Goal: Task Accomplishment & Management: Complete application form

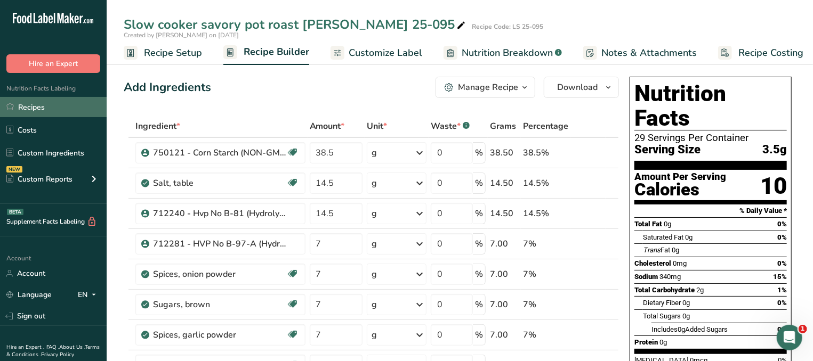
click at [63, 109] on link "Recipes" at bounding box center [53, 107] width 107 height 20
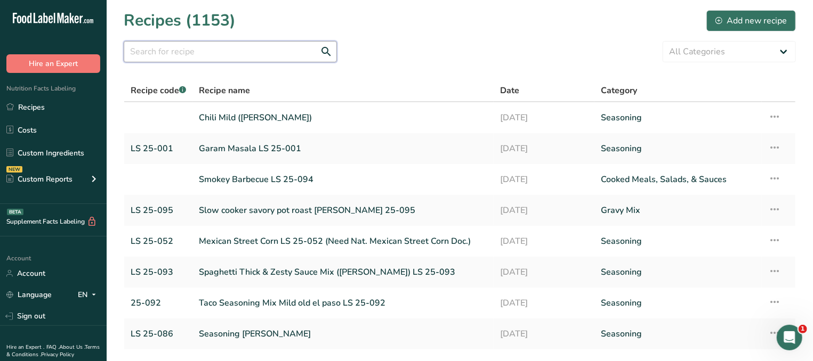
click at [208, 41] on input "text" at bounding box center [230, 51] width 213 height 21
click at [743, 14] on button "Add new recipe" at bounding box center [751, 20] width 90 height 21
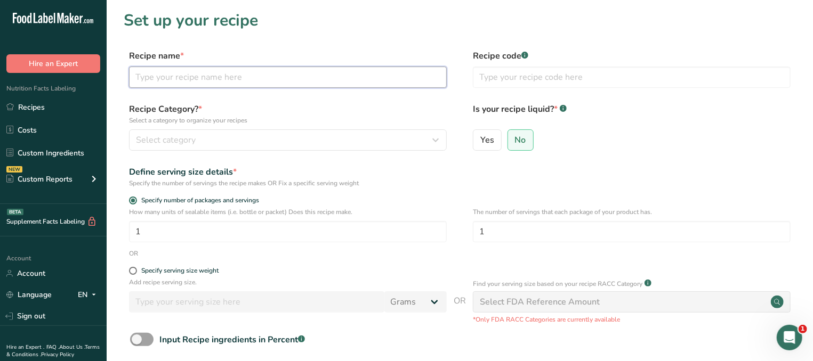
click at [199, 77] on input "text" at bounding box center [288, 77] width 318 height 21
paste input "[PERSON_NAME] Chipotle taco seasoning"
type input "[PERSON_NAME] Chipotle taco seasoning"
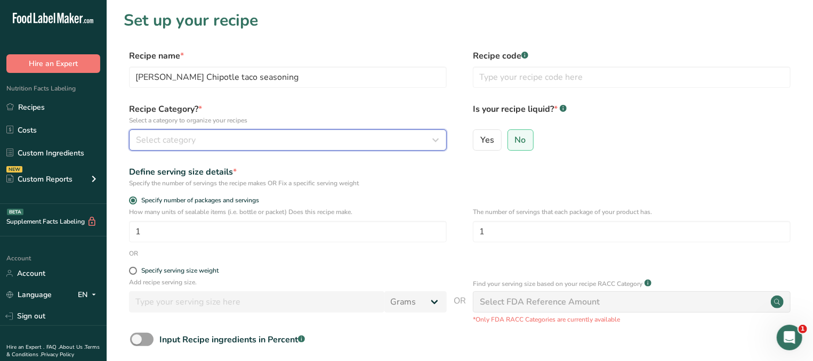
click at [320, 142] on div "Select category" at bounding box center [285, 140] width 298 height 13
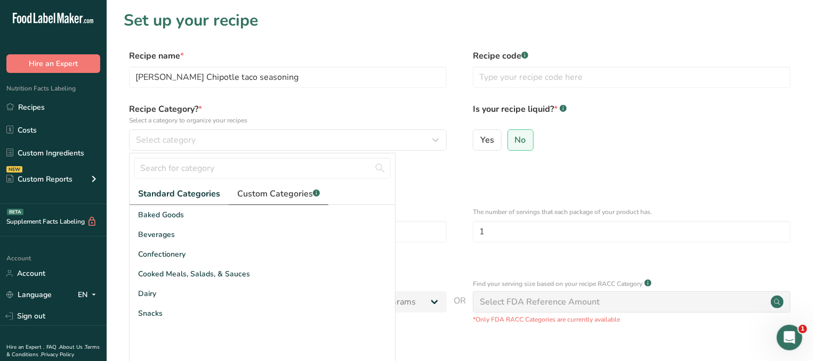
click at [276, 192] on span "Custom Categories .a-a{fill:#347362;}.b-a{fill:#fff;}" at bounding box center [278, 194] width 83 height 13
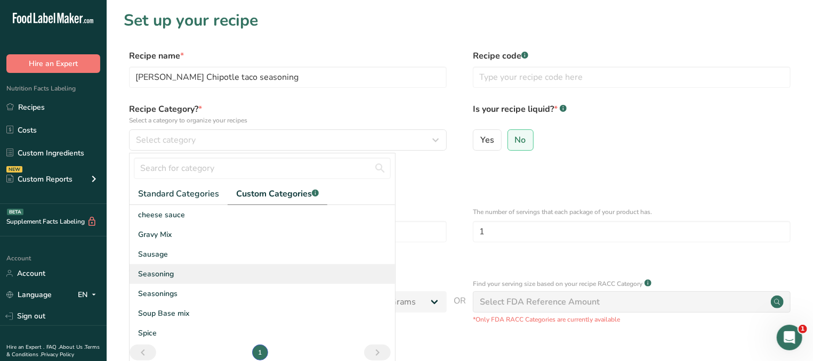
click at [174, 272] on div "Seasoning" at bounding box center [263, 274] width 266 height 20
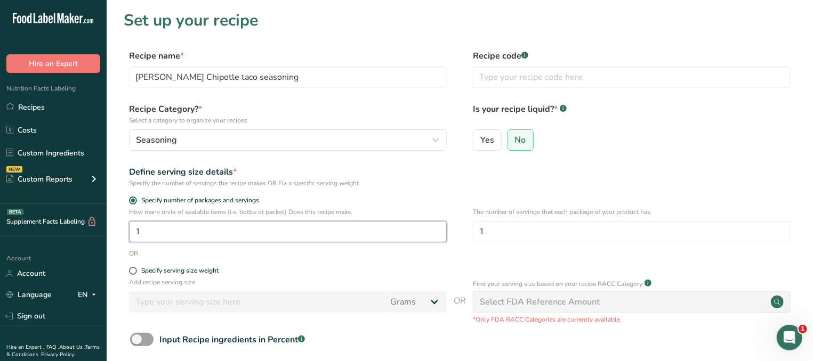
drag, startPoint x: 180, startPoint y: 234, endPoint x: 86, endPoint y: 234, distance: 93.8
click at [129, 234] on input "1" at bounding box center [288, 231] width 318 height 21
click at [145, 275] on div "Specify serving size weight" at bounding box center [179, 271] width 77 height 8
click at [136, 275] on input "Specify serving size weight" at bounding box center [132, 271] width 7 height 7
radio input "true"
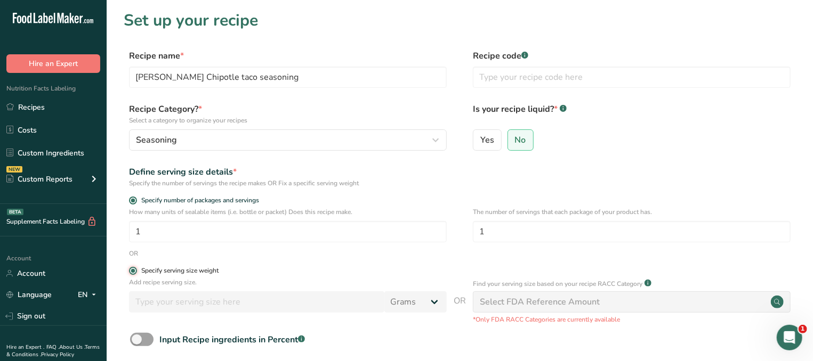
radio input "false"
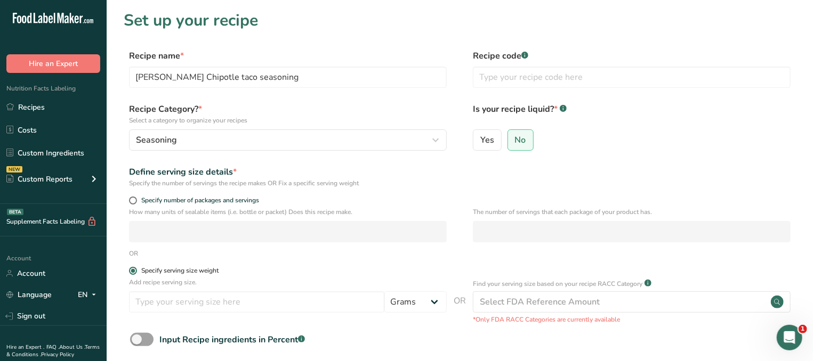
click at [148, 271] on div "Specify serving size weight" at bounding box center [179, 271] width 77 height 8
click at [136, 271] on input "Specify serving size weight" at bounding box center [132, 271] width 7 height 7
click at [238, 303] on input "number" at bounding box center [256, 302] width 255 height 21
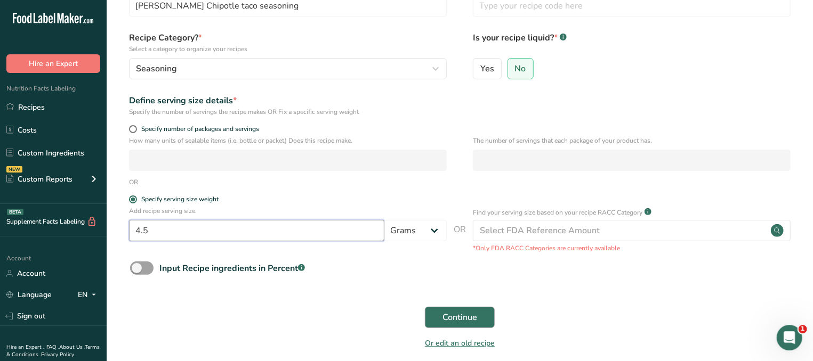
scroll to position [114, 0]
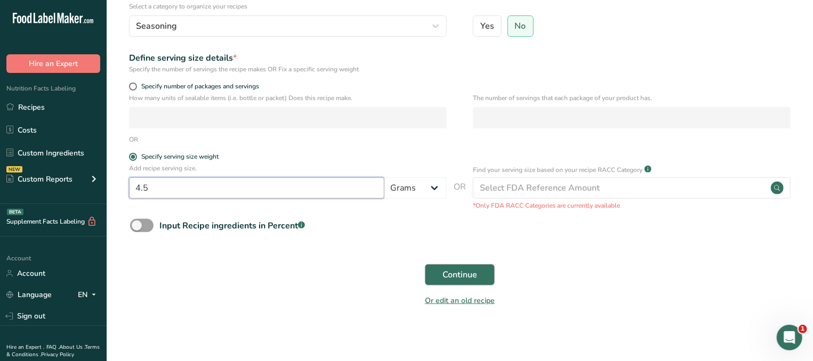
type input "4.5"
click at [465, 280] on span "Continue" at bounding box center [460, 275] width 35 height 13
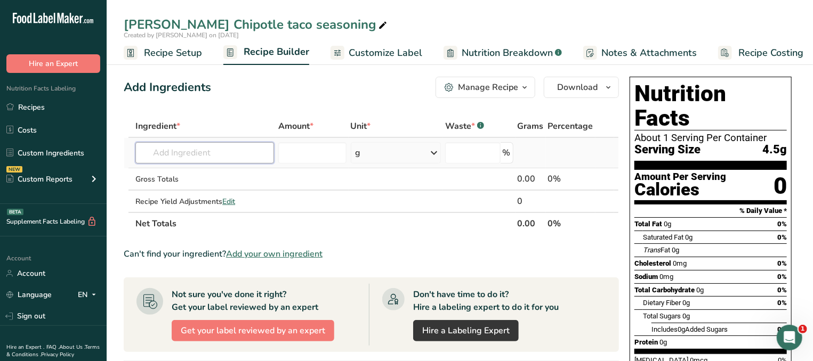
click at [204, 152] on input "text" at bounding box center [204, 152] width 139 height 21
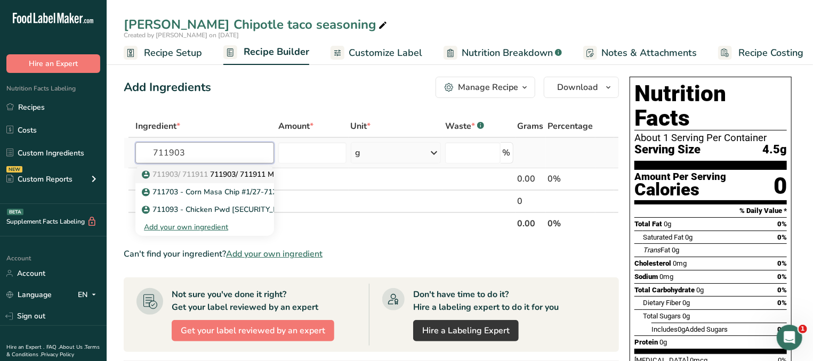
type input "711903"
click at [230, 175] on p "711903/ 711911 711903/ 711911 Maltodextrin" at bounding box center [227, 174] width 167 height 11
type input "711903/ 711911 Maltodextrin"
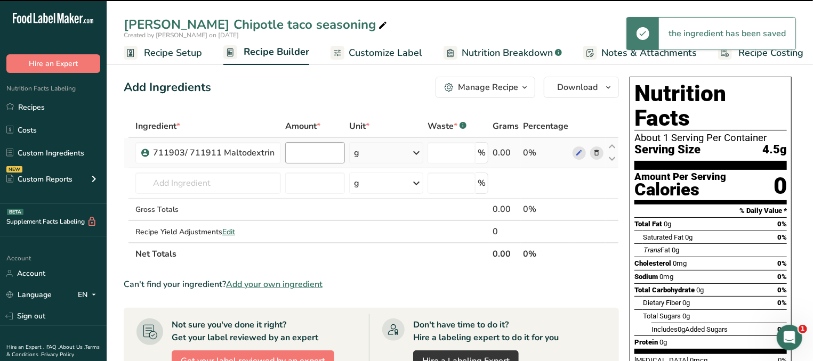
type input "0"
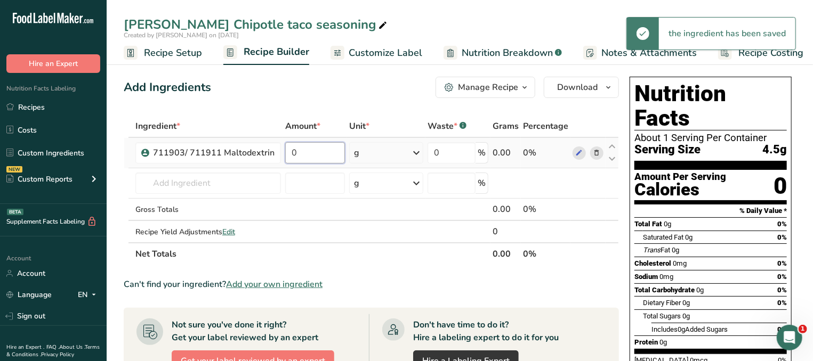
click at [341, 157] on input "0" at bounding box center [315, 152] width 60 height 21
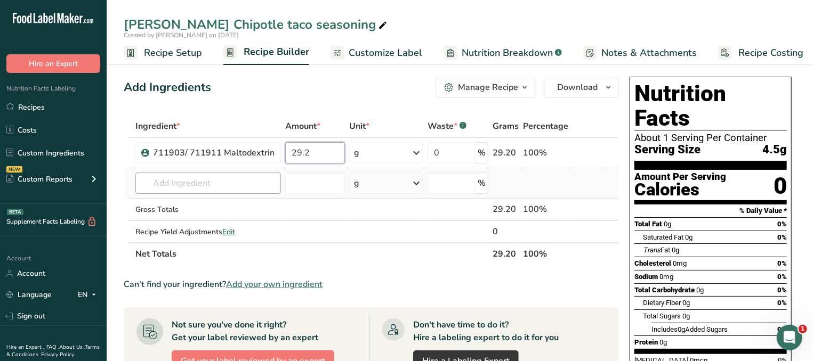
type input "29.2"
click at [202, 182] on input "text" at bounding box center [208, 183] width 146 height 21
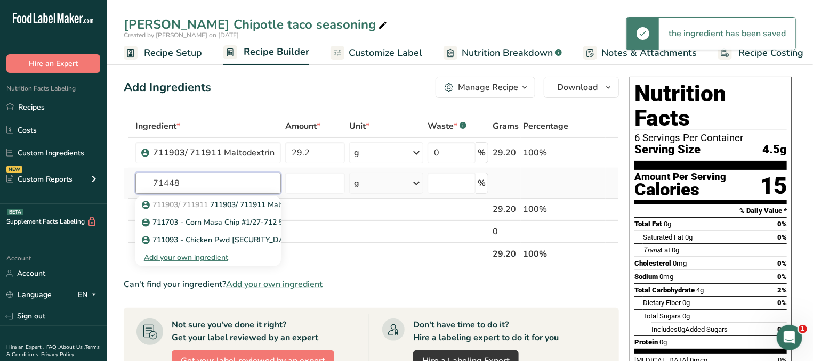
type input "714485"
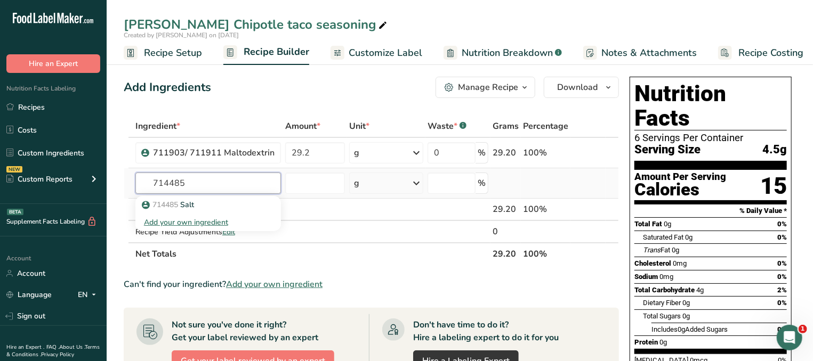
drag, startPoint x: 200, startPoint y: 173, endPoint x: 87, endPoint y: 187, distance: 114.3
click at [135, 187] on input "714485" at bounding box center [208, 183] width 146 height 21
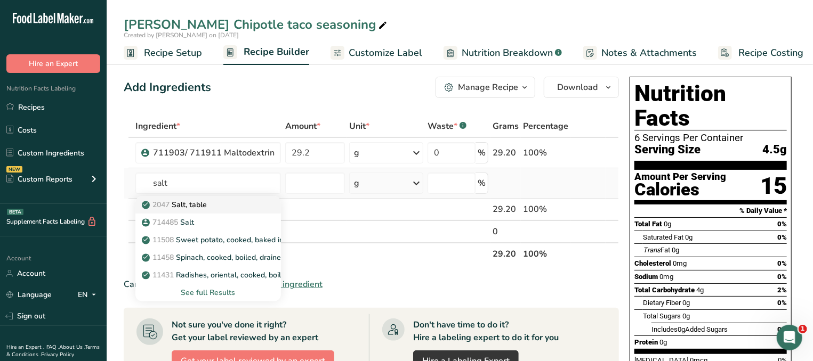
click at [196, 205] on p "2047 Salt, table" at bounding box center [175, 204] width 63 height 11
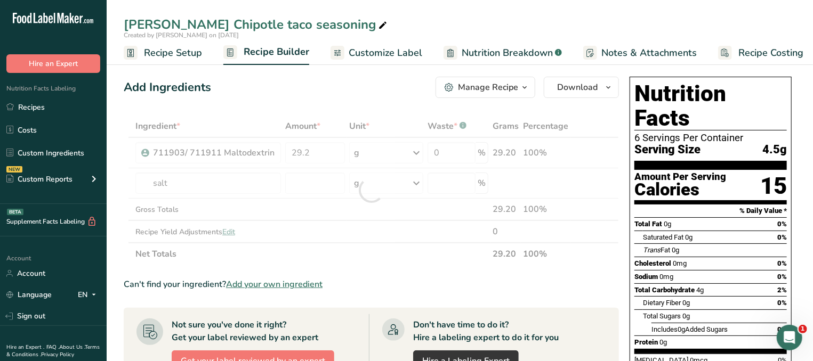
type input "Salt, table"
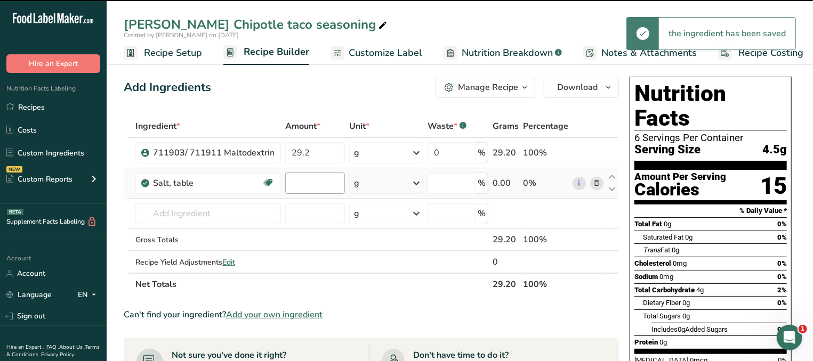
type input "0"
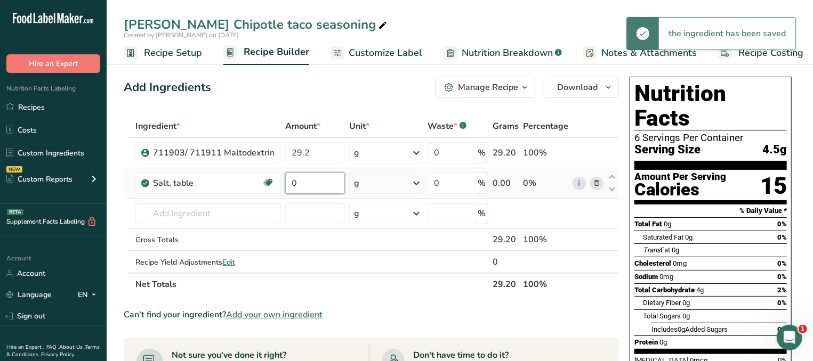
drag, startPoint x: 314, startPoint y: 183, endPoint x: 250, endPoint y: 180, distance: 64.1
click at [285, 180] on input "0" at bounding box center [315, 183] width 60 height 21
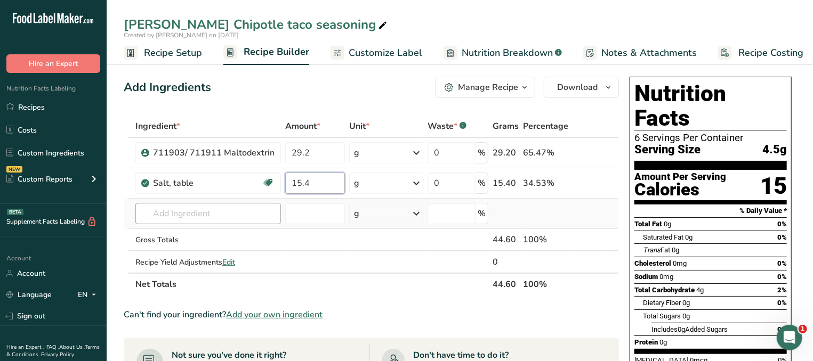
type input "15.4"
click at [216, 212] on input "text" at bounding box center [208, 213] width 146 height 21
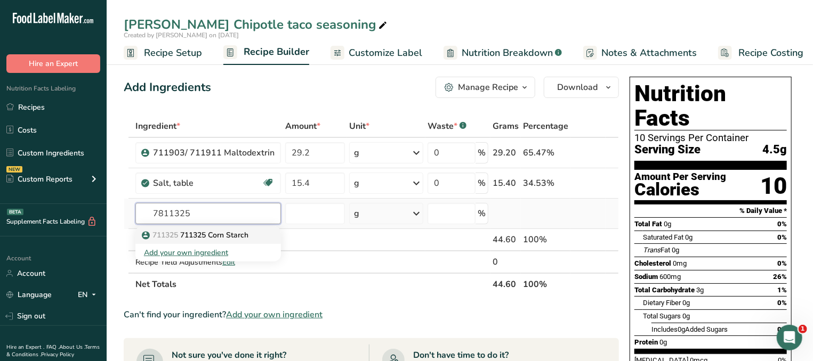
type input "7811325"
click at [199, 234] on p "711325 711325 Corn Starch" at bounding box center [196, 235] width 105 height 11
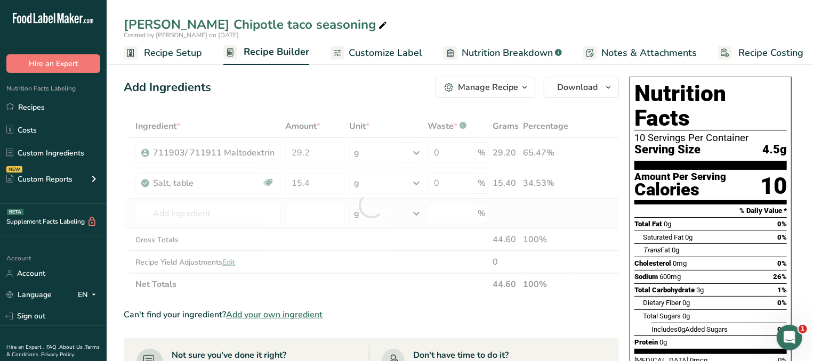
type input "711325 Corn Starch"
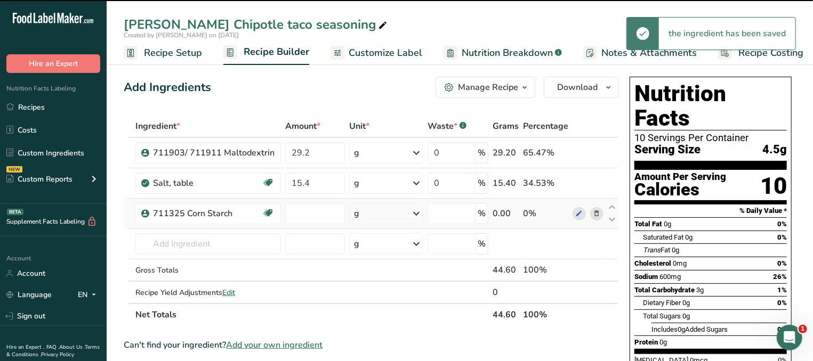
type input "0"
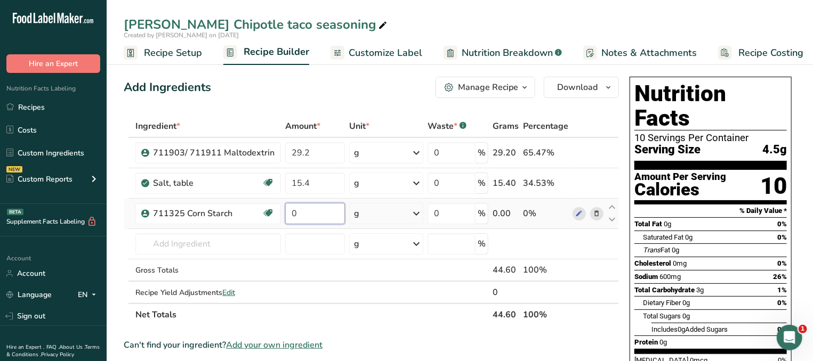
click at [310, 218] on input "0" at bounding box center [315, 213] width 60 height 21
type input "15.2"
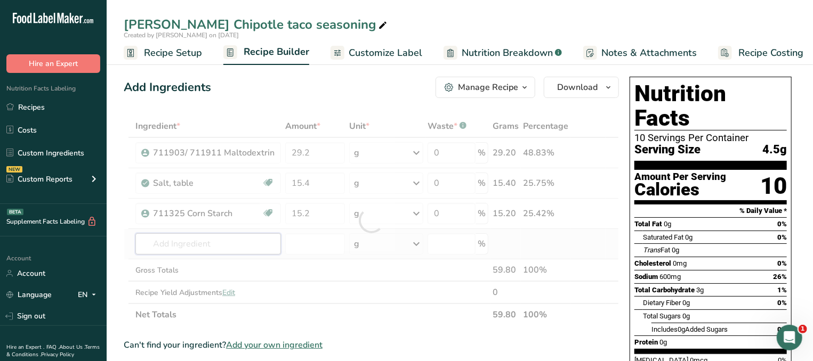
click at [167, 239] on input "text" at bounding box center [208, 244] width 146 height 21
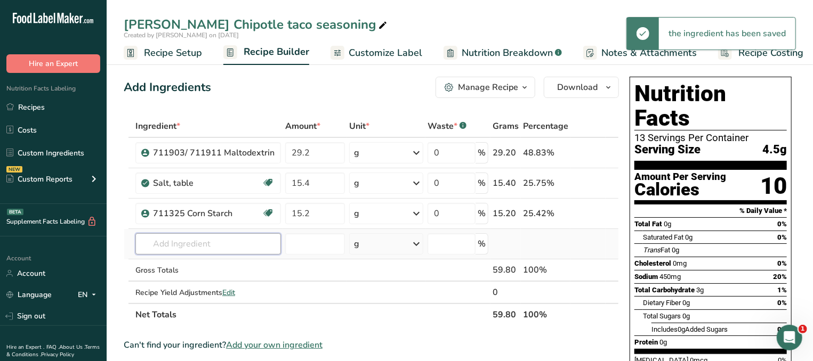
type input "4"
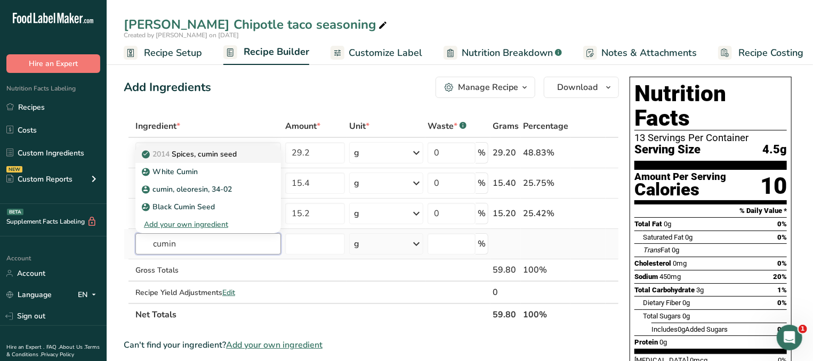
type input "cumin"
click at [214, 154] on p "2014 Spices, cumin seed" at bounding box center [190, 154] width 93 height 11
type input "Spices, cumin seed"
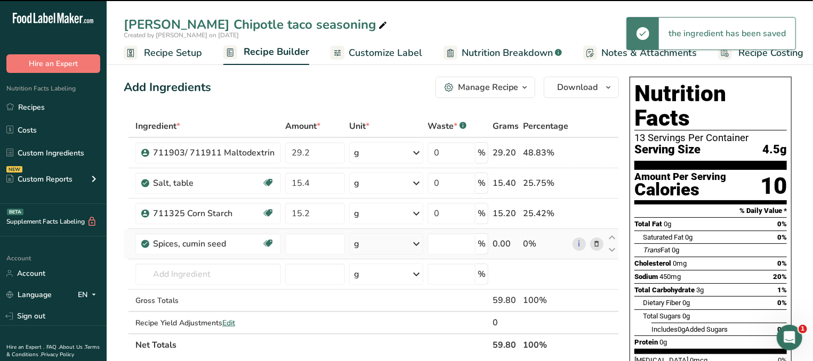
type input "0"
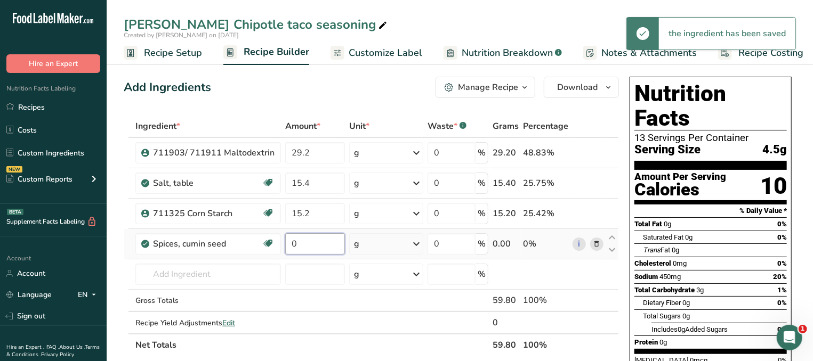
drag, startPoint x: 298, startPoint y: 249, endPoint x: 260, endPoint y: 248, distance: 37.9
click at [285, 248] on input "0" at bounding box center [315, 244] width 60 height 21
type input "3"
click at [236, 263] on div "Ingredient * Amount * Unit * Waste * .a-a{fill:#347362;}.b-a{fill:#fff;} Grams …" at bounding box center [371, 236] width 495 height 242
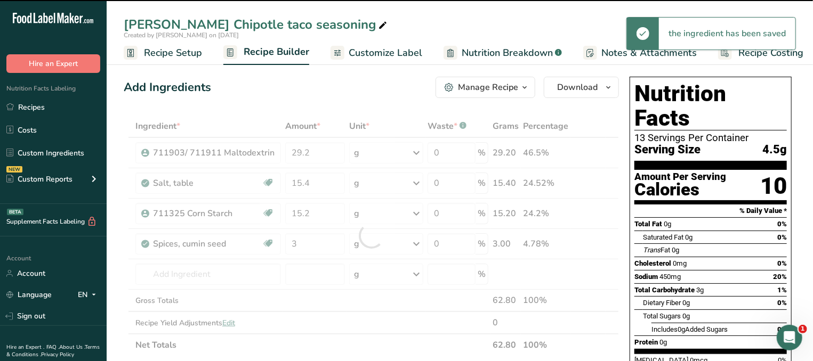
click at [235, 270] on div at bounding box center [371, 236] width 495 height 242
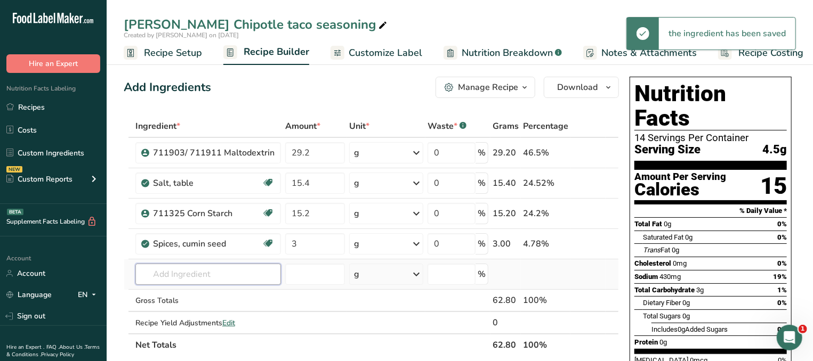
click at [200, 274] on input "text" at bounding box center [208, 274] width 146 height 21
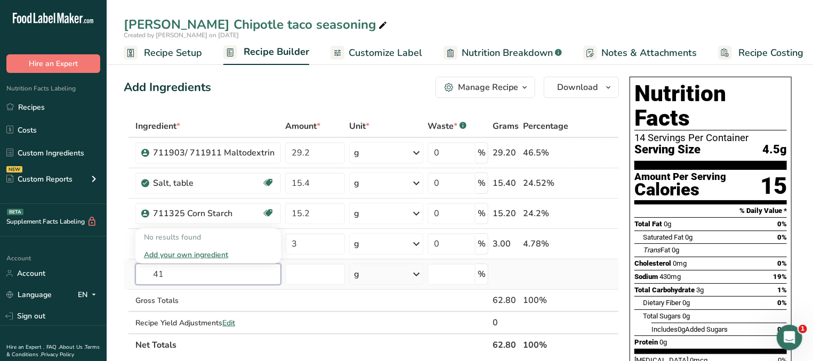
type input "4"
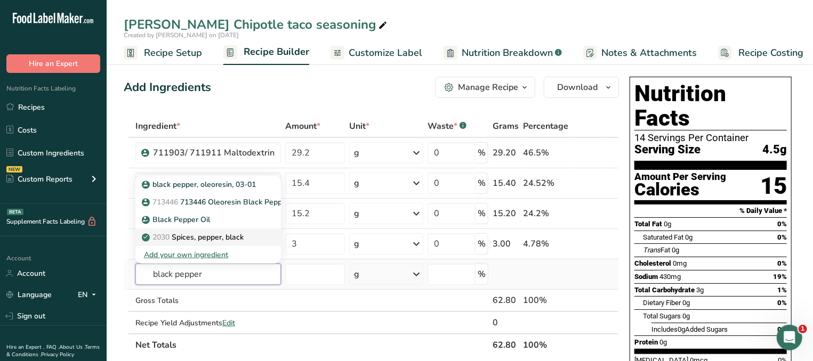
type input "black pepper"
click at [197, 240] on p "2030 Spices, pepper, black" at bounding box center [194, 237] width 100 height 11
type input "Spices, pepper, black"
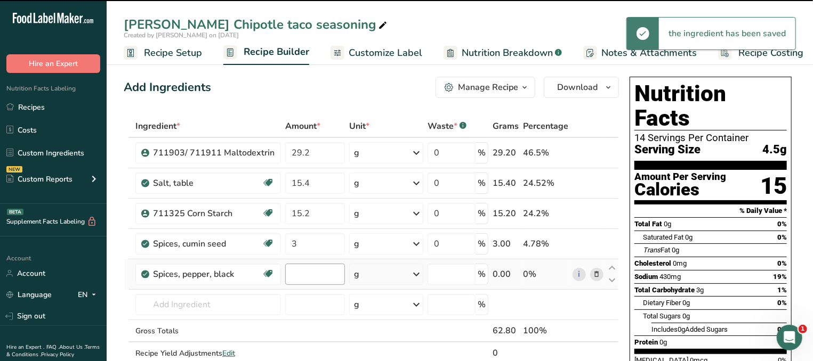
type input "0"
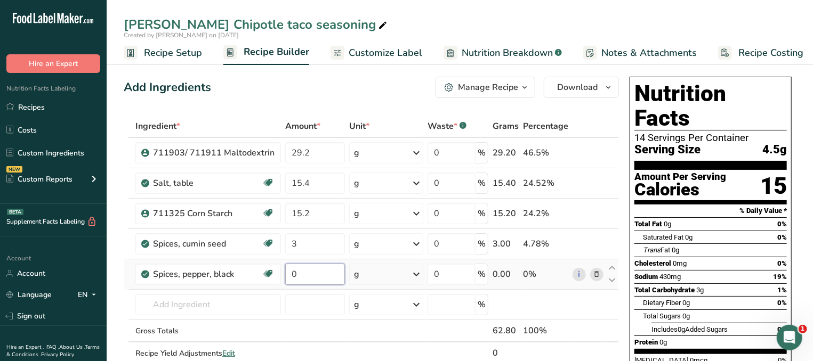
drag, startPoint x: 317, startPoint y: 272, endPoint x: 281, endPoint y: 272, distance: 36.3
click at [285, 272] on input "0" at bounding box center [315, 274] width 60 height 21
type input "3"
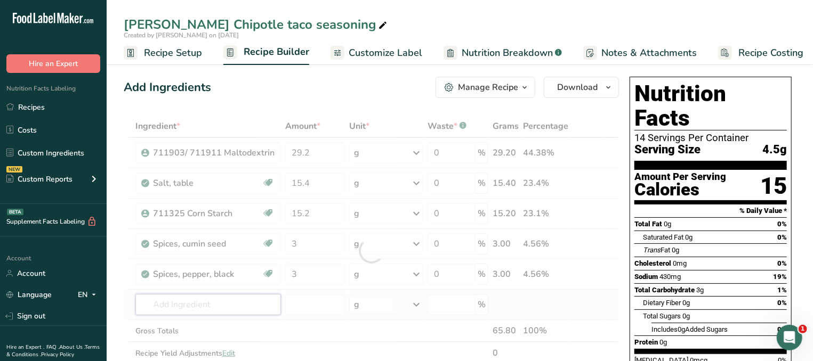
click at [209, 298] on input "text" at bounding box center [208, 304] width 146 height 21
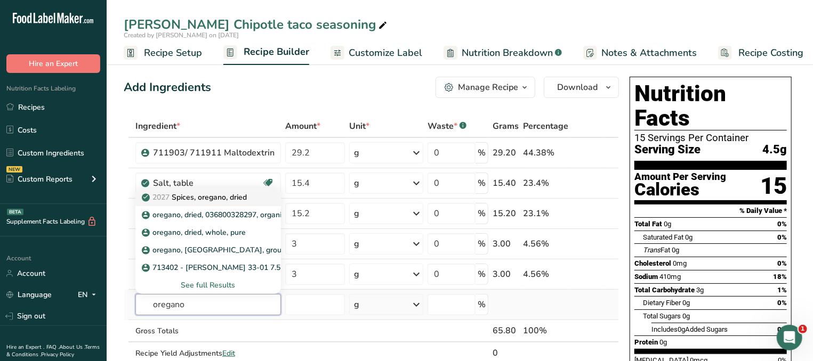
type input "oregano"
click at [235, 204] on link "2027 Spices, oregano, dried" at bounding box center [208, 198] width 146 height 18
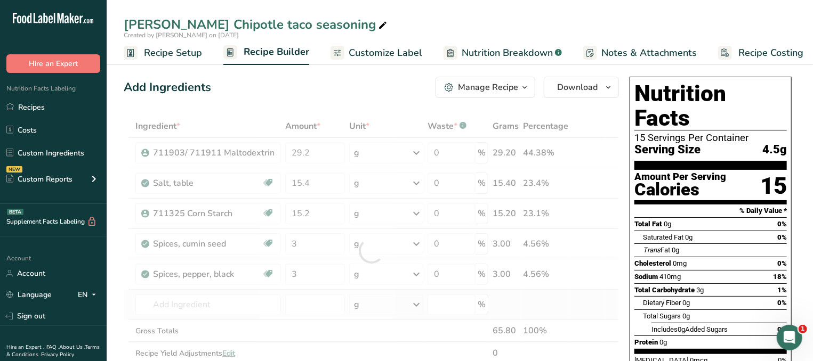
type input "Spices, oregano, dried"
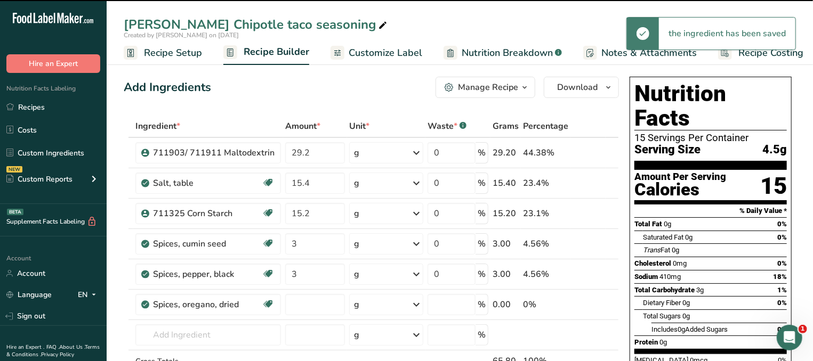
type input "0"
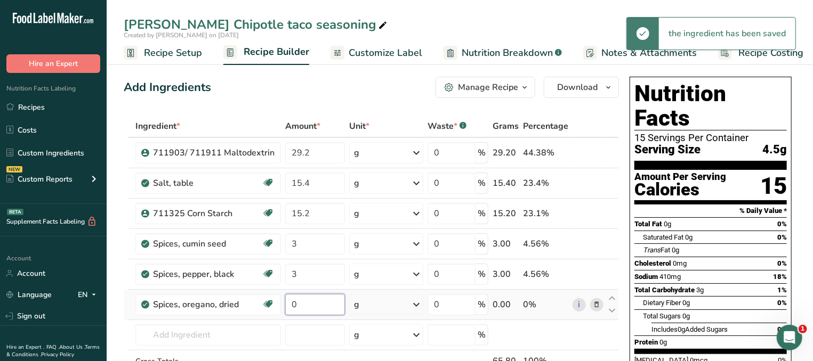
drag, startPoint x: 310, startPoint y: 300, endPoint x: 260, endPoint y: 302, distance: 50.1
click at [285, 302] on input "0" at bounding box center [315, 304] width 60 height 21
type input "3"
click at [228, 326] on input "text" at bounding box center [208, 335] width 146 height 21
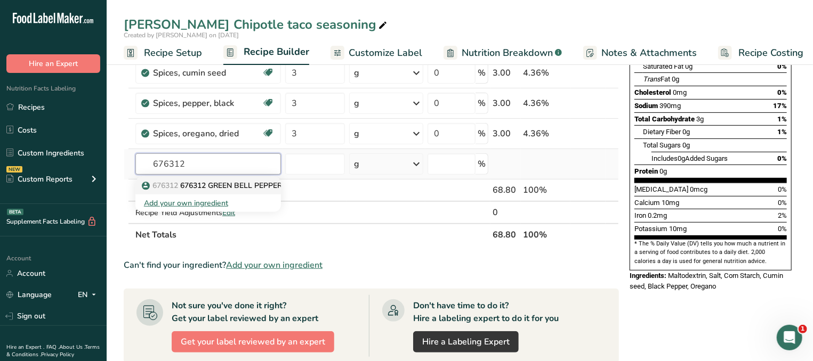
type input "676312"
click at [220, 191] on link "676312 676312 GREEN BELL PEPPER" at bounding box center [208, 186] width 146 height 18
type input "676312 GREEN BELL PEPPER"
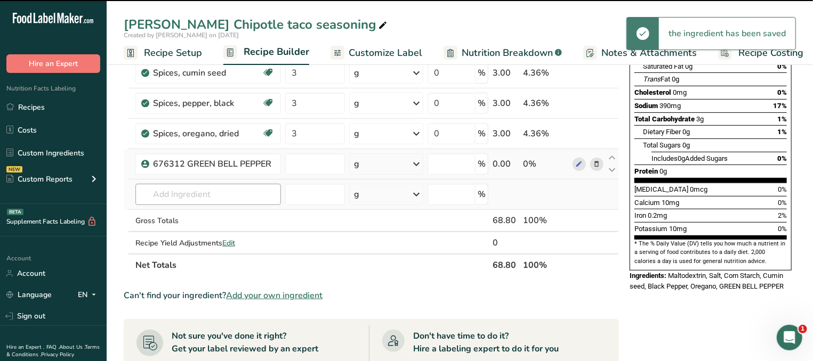
type input "0"
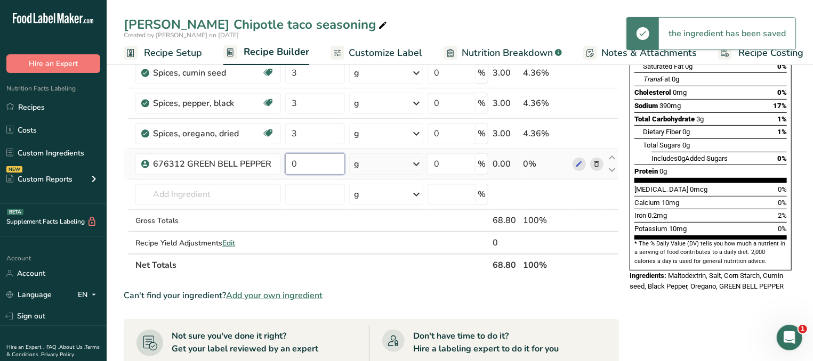
drag, startPoint x: 308, startPoint y: 163, endPoint x: 250, endPoint y: 163, distance: 58.1
click at [285, 163] on input "0" at bounding box center [315, 164] width 60 height 21
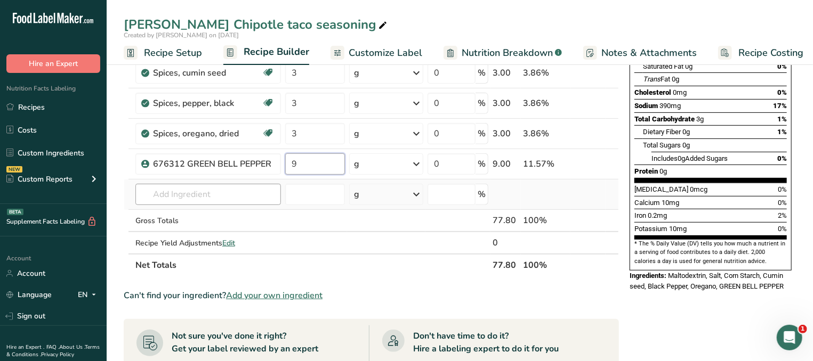
type input "9"
click at [213, 192] on input "text" at bounding box center [208, 194] width 146 height 21
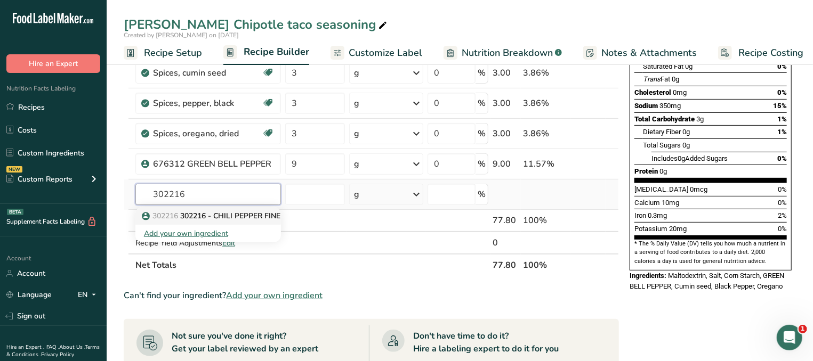
type input "302216"
click at [228, 211] on p "302216 302216 - [GEOGRAPHIC_DATA][US_STATE]" at bounding box center [234, 216] width 181 height 11
type input "302216 - CHILI PEPPER FINE [US_STATE]"
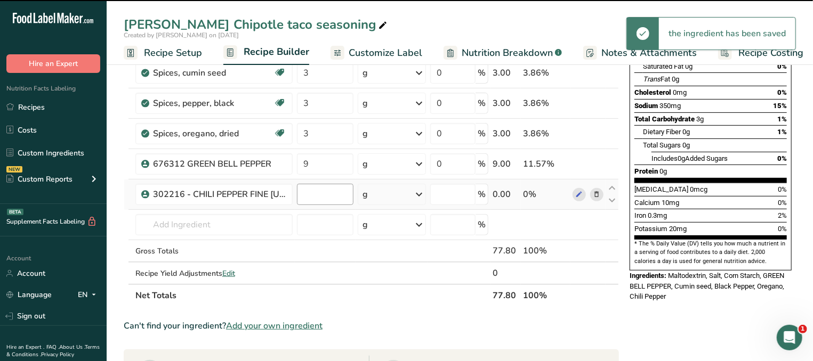
type input "0"
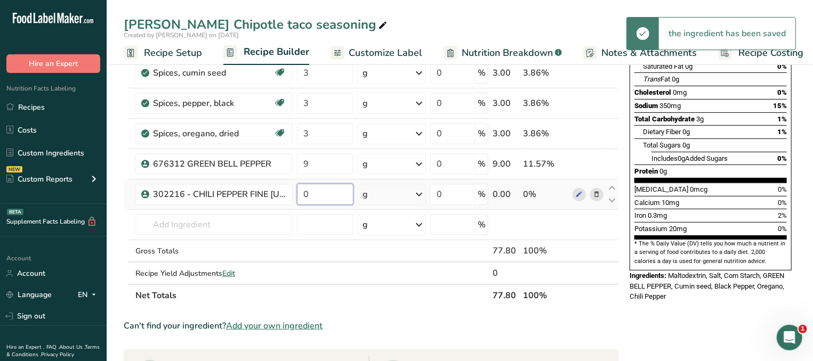
drag, startPoint x: 322, startPoint y: 190, endPoint x: 278, endPoint y: 190, distance: 44.3
click at [297, 190] on input "0" at bounding box center [325, 194] width 57 height 21
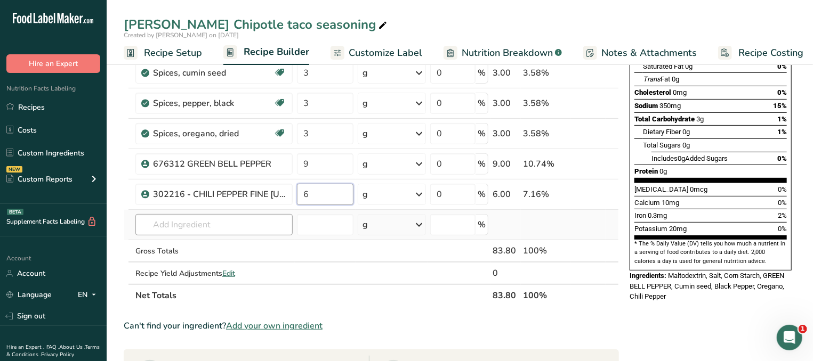
type input "6"
click at [230, 221] on input "text" at bounding box center [213, 224] width 157 height 21
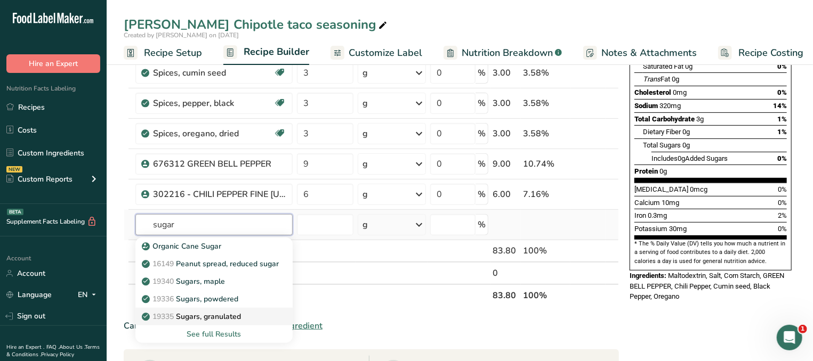
type input "sugar"
click at [220, 320] on p "19335 [GEOGRAPHIC_DATA], granulated" at bounding box center [192, 316] width 97 height 11
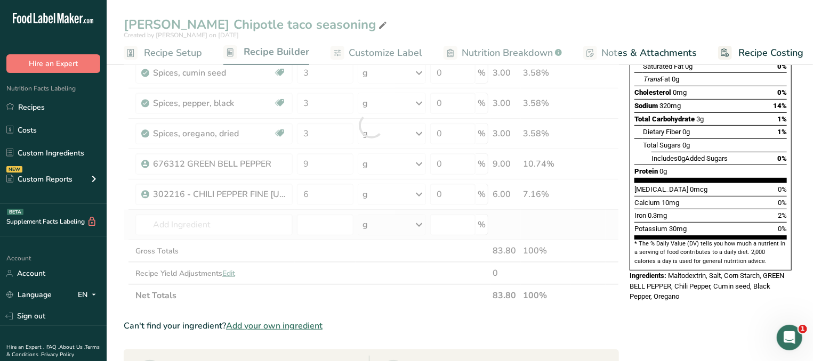
type input "Sugars, granulated"
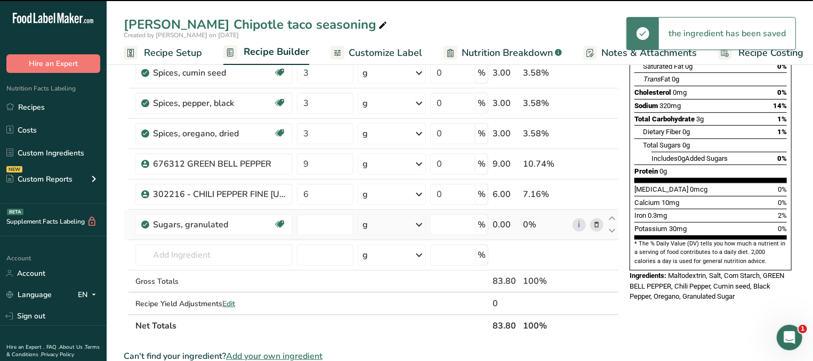
type input "0"
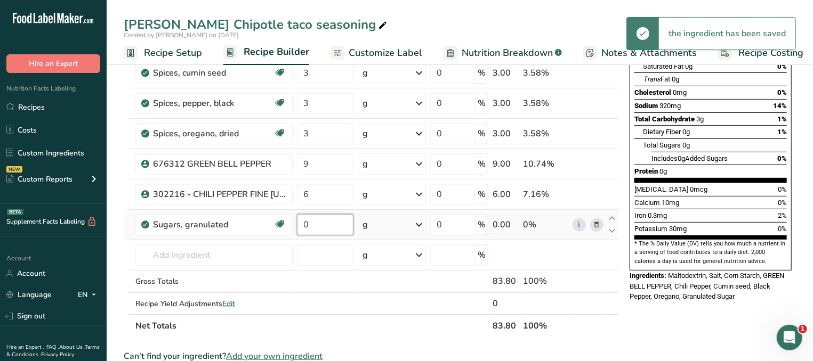
drag, startPoint x: 327, startPoint y: 223, endPoint x: 219, endPoint y: 226, distance: 108.3
click at [297, 226] on input "0" at bounding box center [325, 224] width 57 height 21
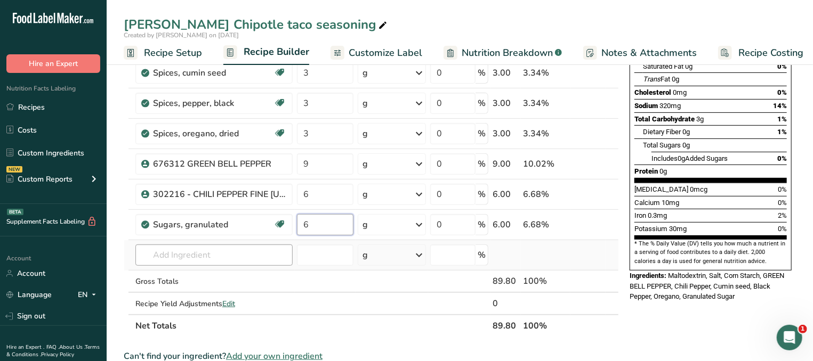
type input "6"
click at [168, 259] on input "text" at bounding box center [213, 255] width 157 height 21
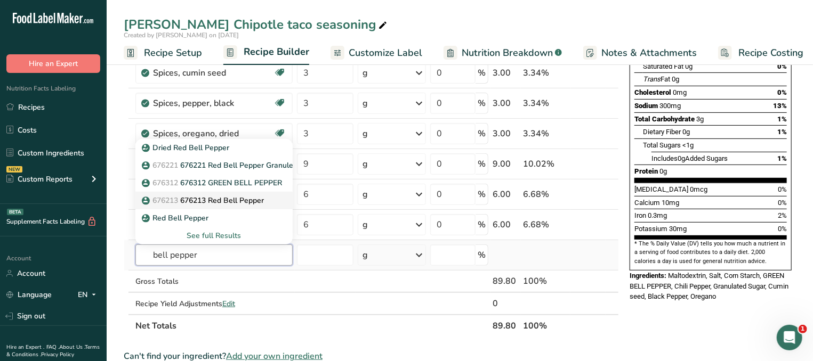
type input "bell pepper"
click at [225, 197] on p "676213 676213 Red Bell Pepper" at bounding box center [204, 200] width 120 height 11
type input "676213 Red Bell Pepper"
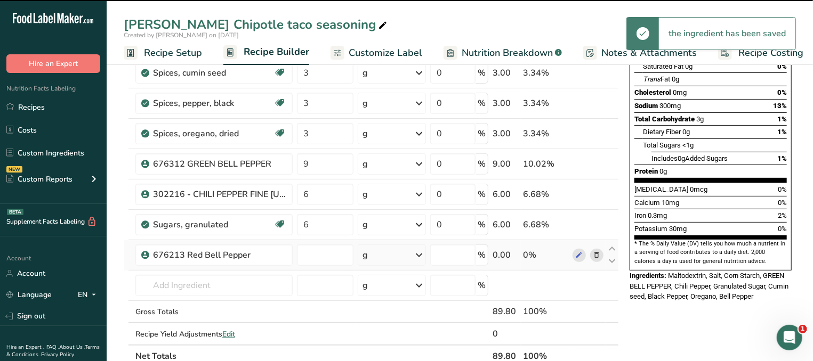
type input "0"
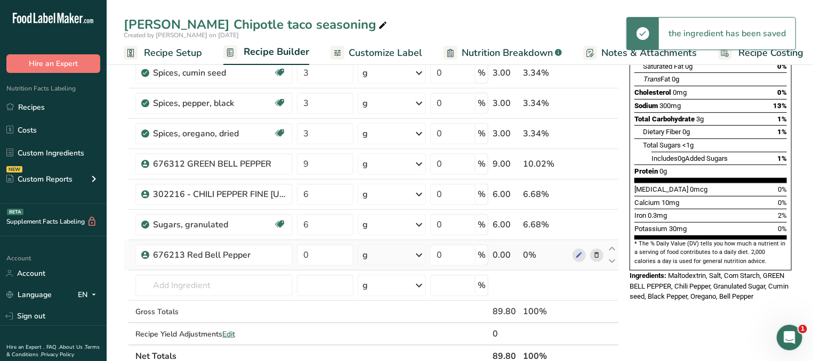
drag, startPoint x: 315, startPoint y: 268, endPoint x: 307, endPoint y: 263, distance: 8.9
click at [269, 271] on tbody "711903/ 711911 Maltodextrin 29.2 g Weight Units g kg mg See more Volume Units l…" at bounding box center [371, 156] width 494 height 378
drag, startPoint x: 312, startPoint y: 260, endPoint x: 277, endPoint y: 259, distance: 35.2
click at [297, 259] on input "0" at bounding box center [325, 255] width 57 height 21
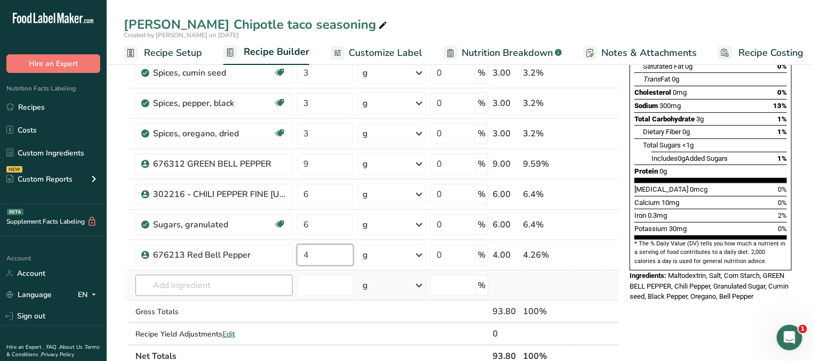
type input "4"
click at [206, 284] on input "text" at bounding box center [213, 285] width 157 height 21
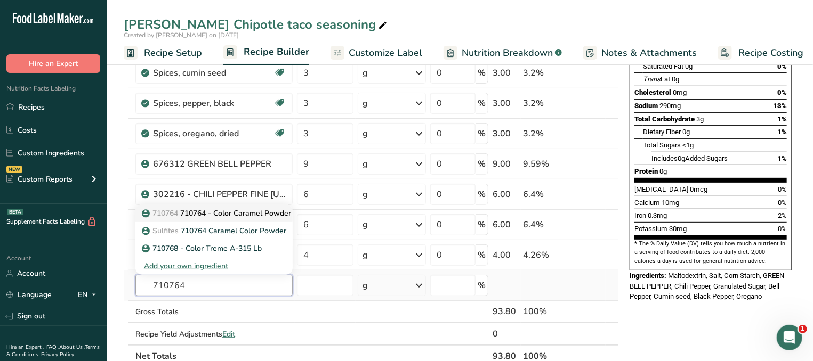
type input "710764"
click at [270, 219] on link "710764 710764 - Color Caramel Powder 50-LB" at bounding box center [213, 214] width 157 height 18
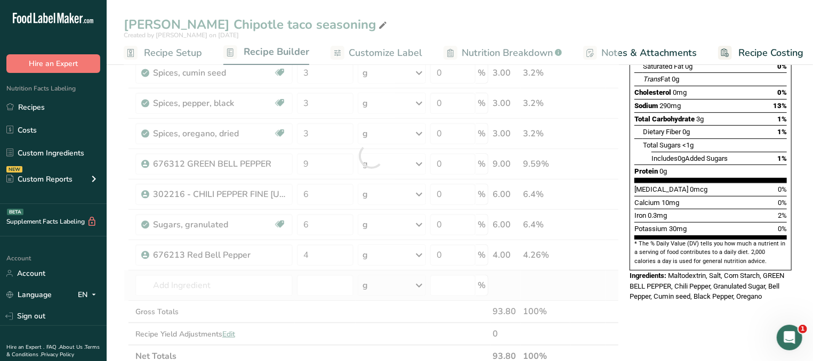
type input "710764 - Color Caramel Powder 50-LB"
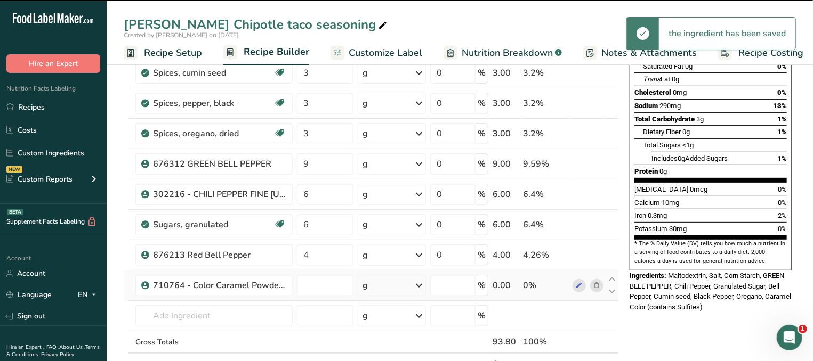
type input "0"
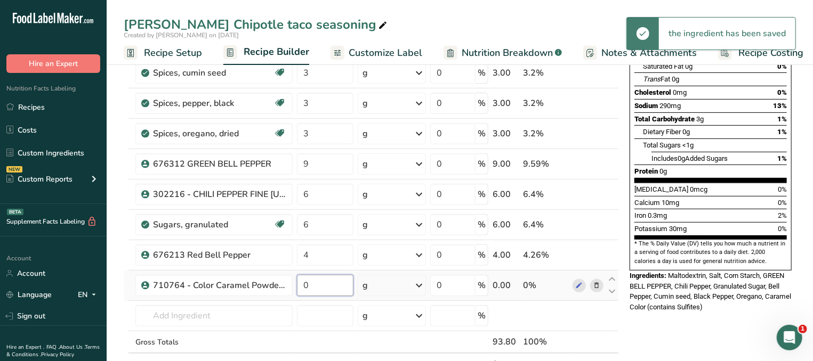
click at [327, 292] on input "0" at bounding box center [325, 285] width 57 height 21
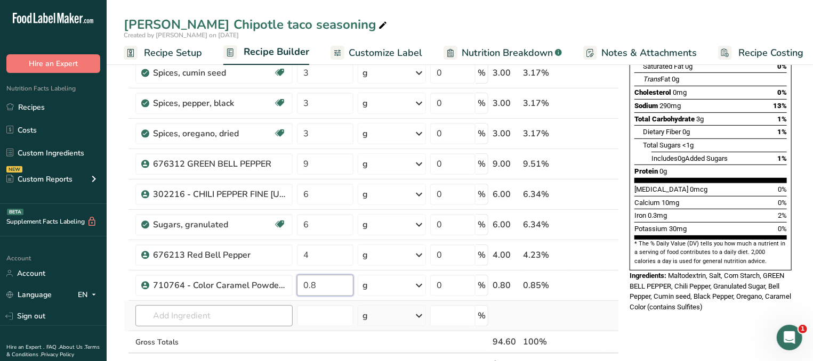
type input "0.8"
click at [236, 315] on input "text" at bounding box center [213, 316] width 157 height 21
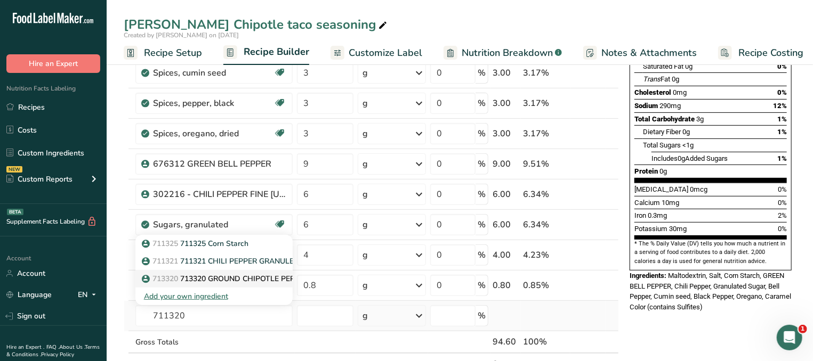
click at [272, 280] on p "713320 713320 GROUND CHIPOTLE PEPPER" at bounding box center [226, 279] width 165 height 11
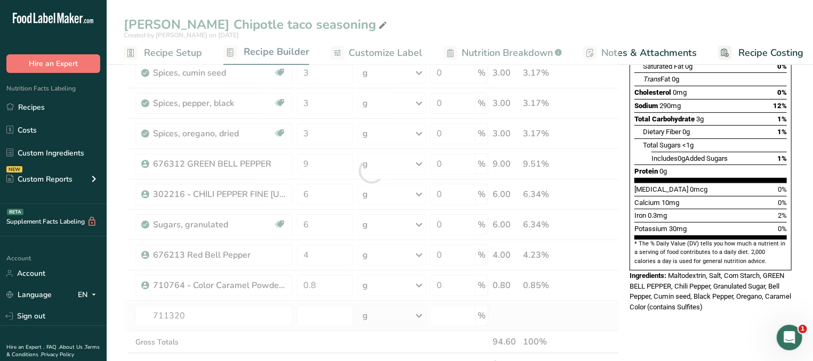
type input "713320 GROUND CHIPOTLE PEPPER"
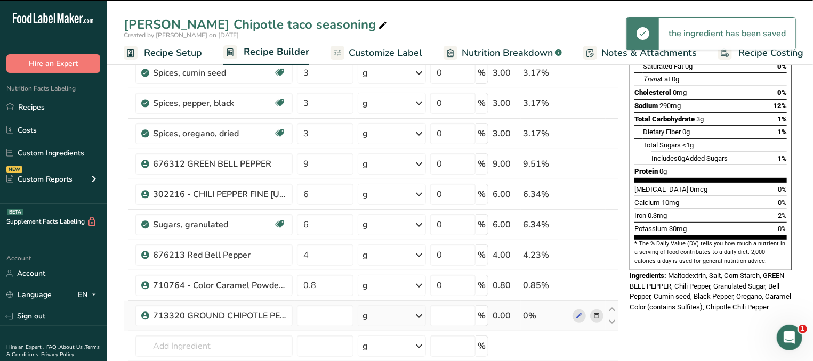
type input "0"
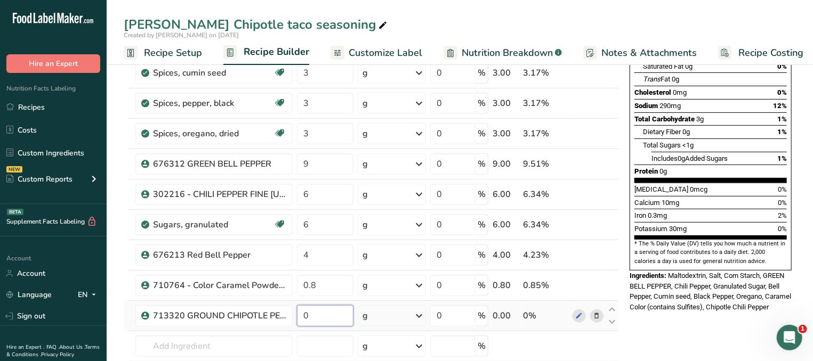
click at [340, 316] on input "0" at bounding box center [325, 316] width 57 height 21
type input "1.2"
click at [225, 341] on input "text" at bounding box center [213, 346] width 157 height 21
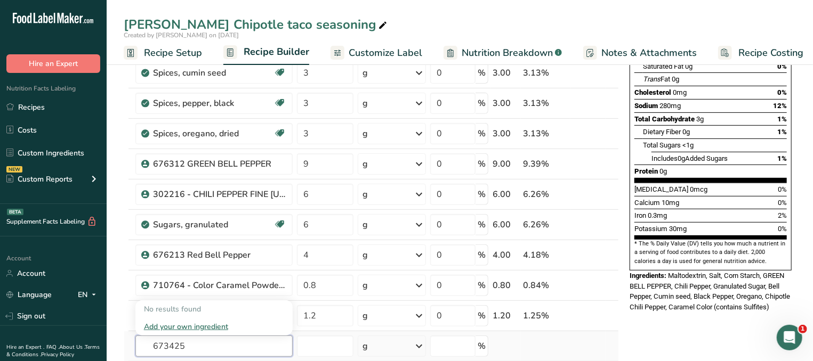
drag, startPoint x: 223, startPoint y: 349, endPoint x: 98, endPoint y: 344, distance: 125.4
click at [135, 344] on input "673425" at bounding box center [213, 346] width 157 height 21
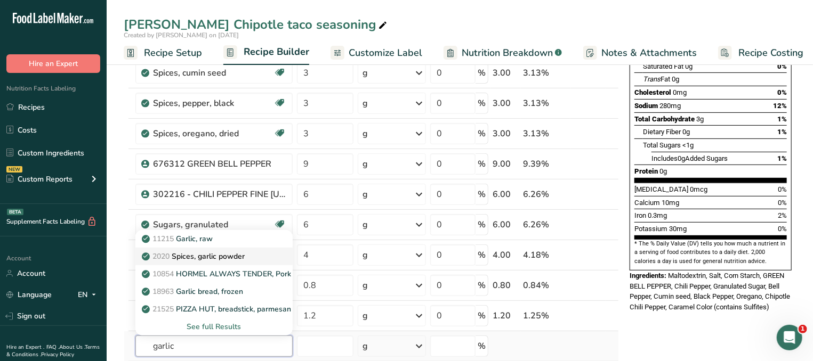
type input "garlic"
click at [229, 258] on p "2020 Spices, garlic powder" at bounding box center [194, 256] width 101 height 11
type input "Spices, garlic powder"
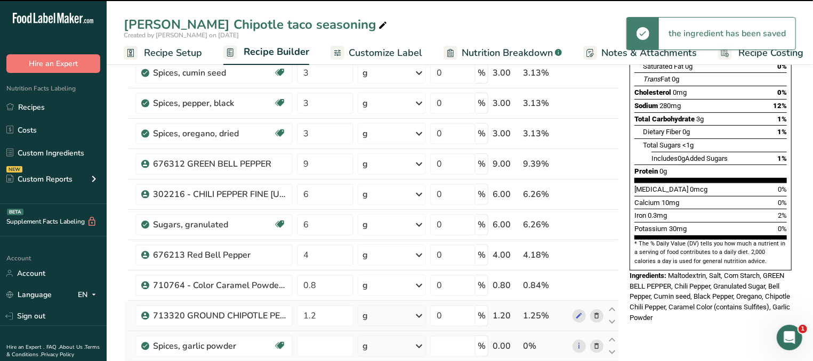
type input "0"
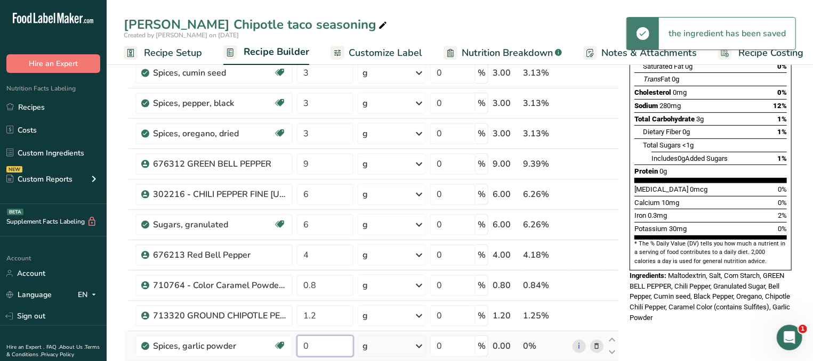
click at [316, 347] on input "0" at bounding box center [325, 346] width 57 height 21
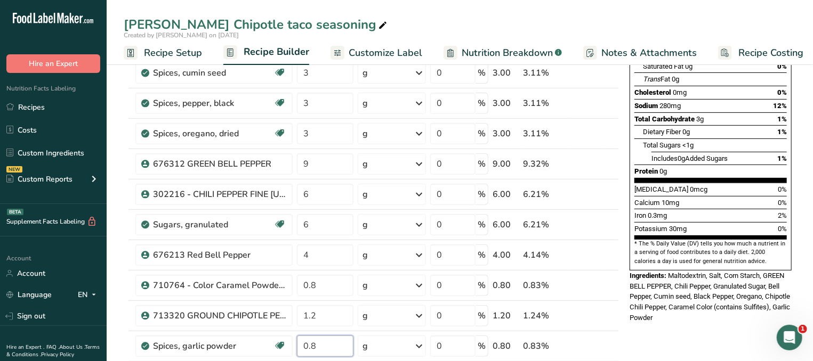
scroll to position [286, 0]
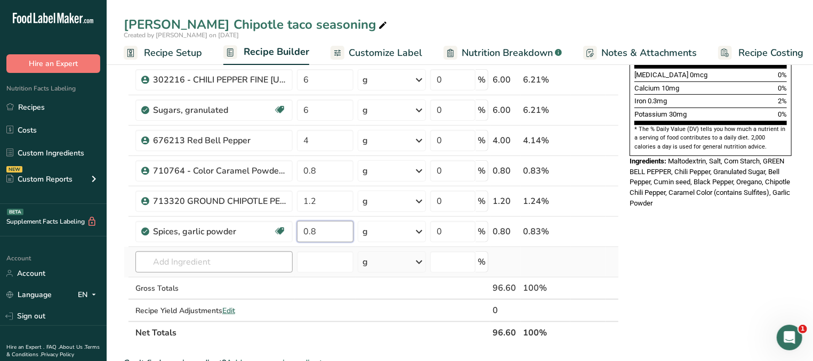
type input "0.8"
click at [194, 265] on input "text" at bounding box center [213, 262] width 157 height 21
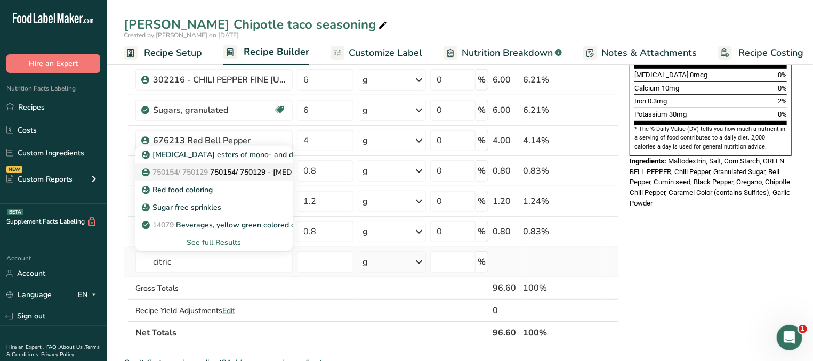
click at [260, 174] on p "750154/ 750129 750154/ 750129 - [MEDICAL_DATA] (NON-GMO)" at bounding box center [262, 172] width 236 height 11
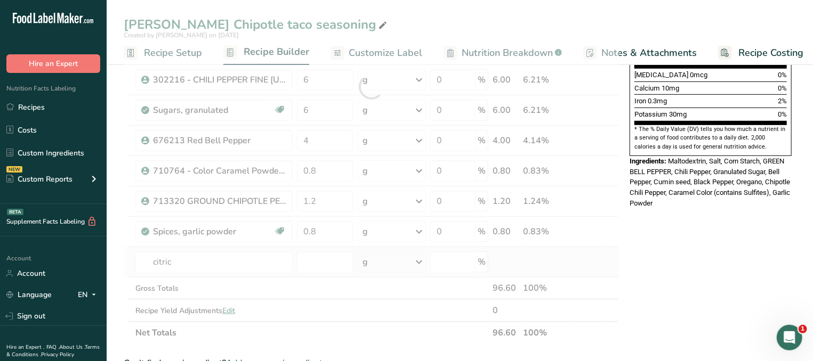
type input "750154/ 750129 - [MEDICAL_DATA] (NON-GMO)"
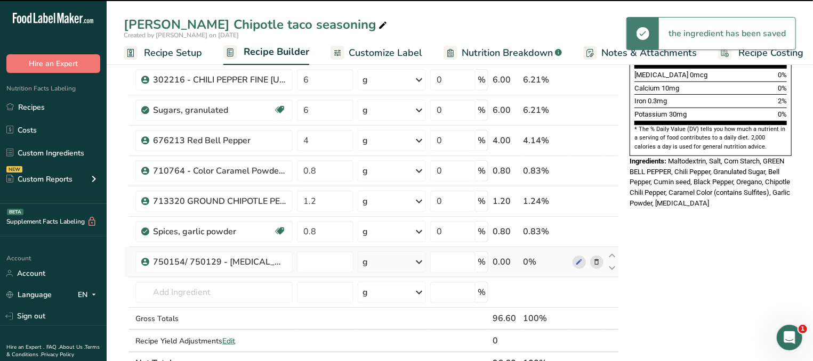
type input "0"
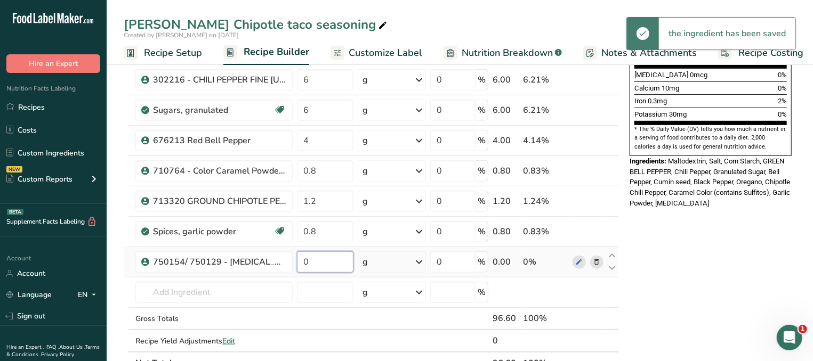
drag, startPoint x: 323, startPoint y: 264, endPoint x: 295, endPoint y: 260, distance: 28.0
click at [297, 260] on input "0" at bounding box center [325, 262] width 57 height 21
type input "1"
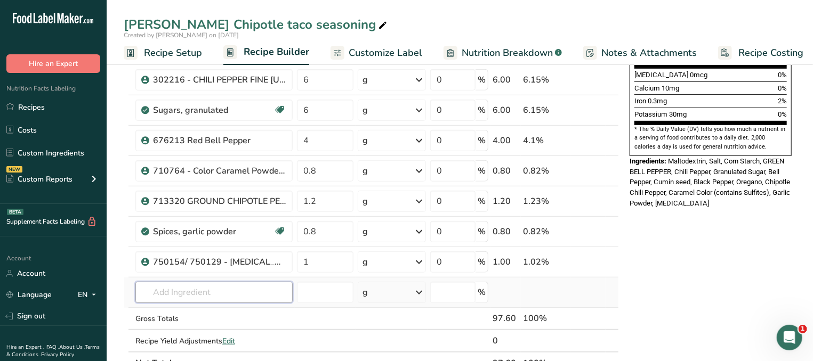
click at [254, 294] on input "text" at bounding box center [213, 292] width 157 height 21
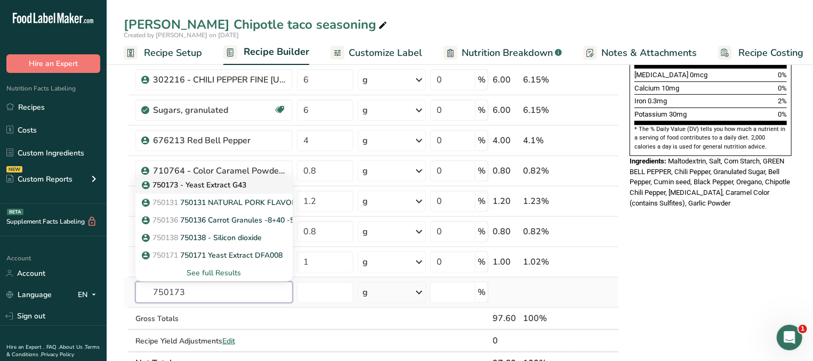
type input "750173"
click at [225, 189] on p "750173 - Yeast Extract G43" at bounding box center [195, 185] width 102 height 11
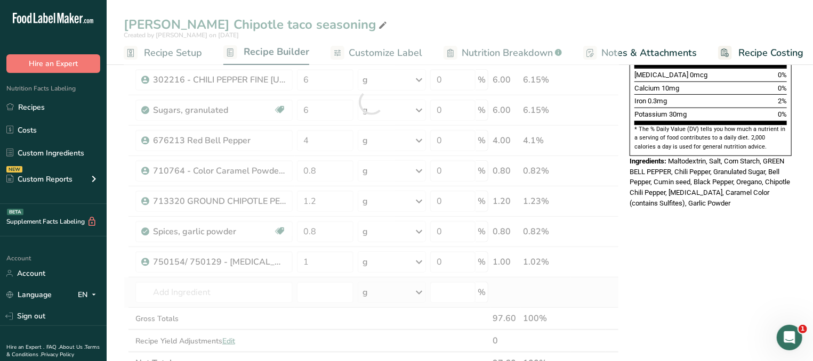
type input "750173 - Yeast Extract G43"
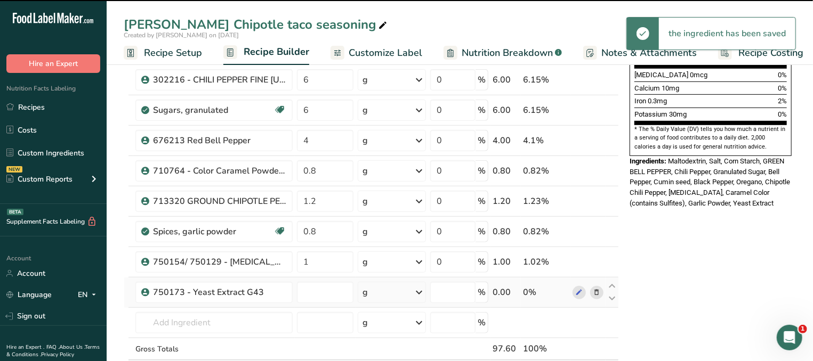
type input "0"
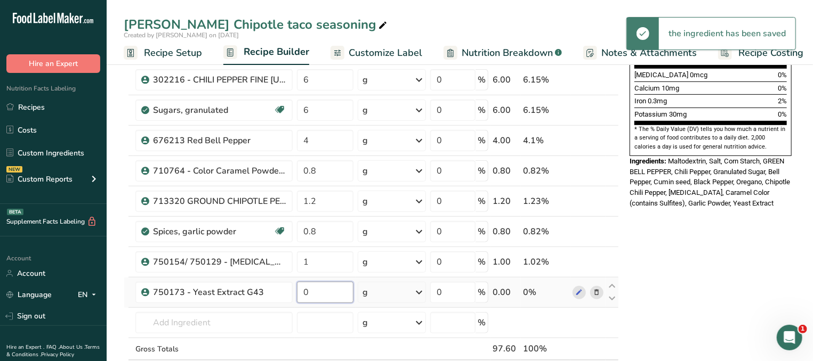
click at [324, 298] on input "0" at bounding box center [325, 292] width 57 height 21
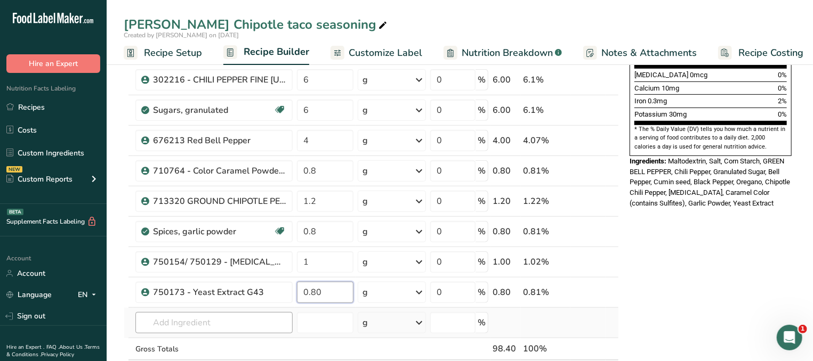
type input "0.80"
click at [263, 324] on input "text" at bounding box center [213, 322] width 157 height 21
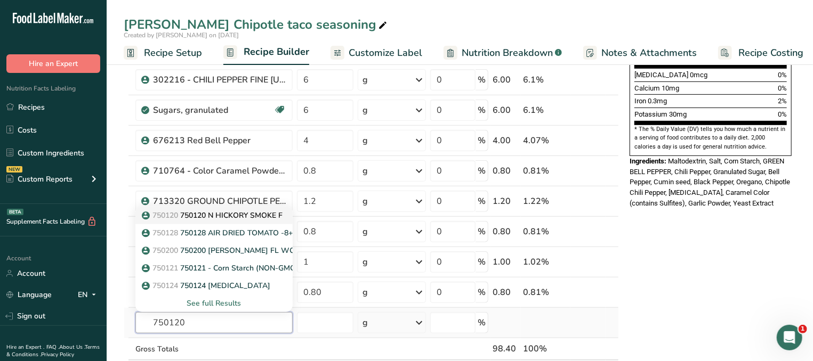
type input "750120"
click at [230, 215] on p "750120 750120 N HICKORY SMOKE F" at bounding box center [213, 215] width 139 height 11
type input "750120 N HICKORY SMOKE F"
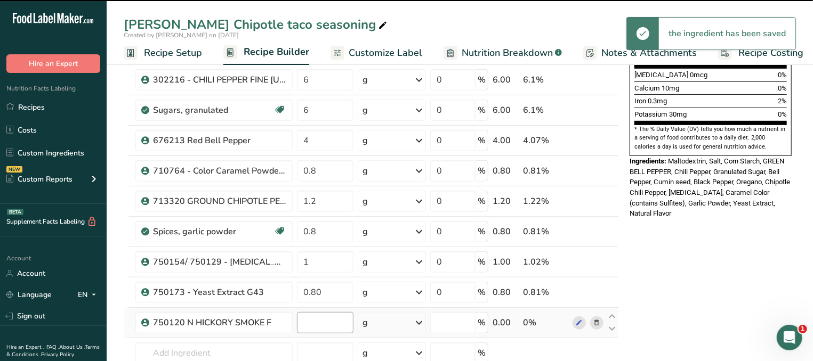
type input "0"
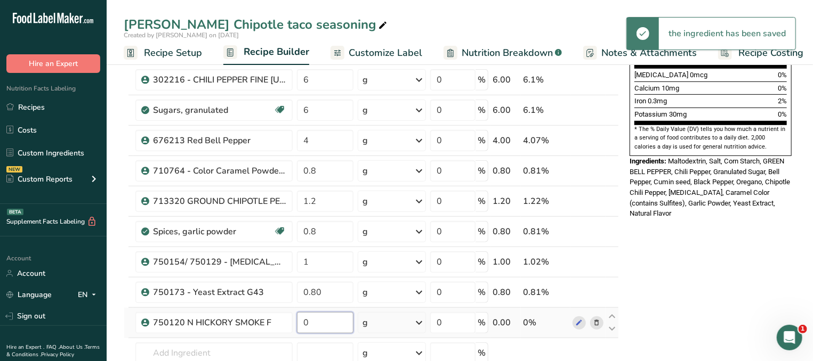
drag, startPoint x: 324, startPoint y: 325, endPoint x: 266, endPoint y: 323, distance: 57.6
click at [297, 323] on input "0" at bounding box center [325, 322] width 57 height 21
type input "1"
click at [245, 345] on input "text" at bounding box center [213, 353] width 157 height 21
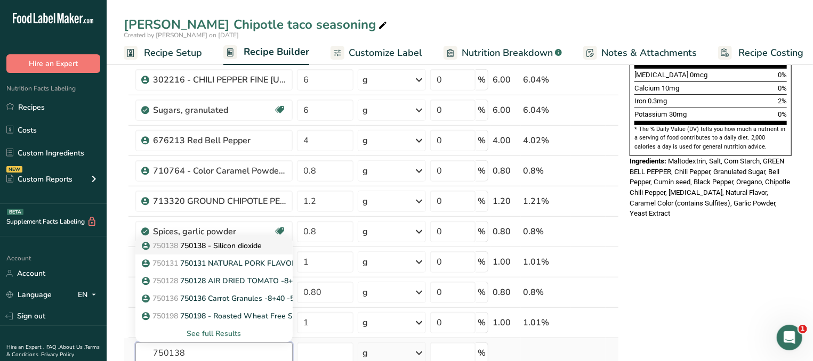
type input "750138"
click at [256, 250] on p "750138 750138 - Silicon dioxide" at bounding box center [203, 245] width 118 height 11
type input "750138 - Silicon dioxide"
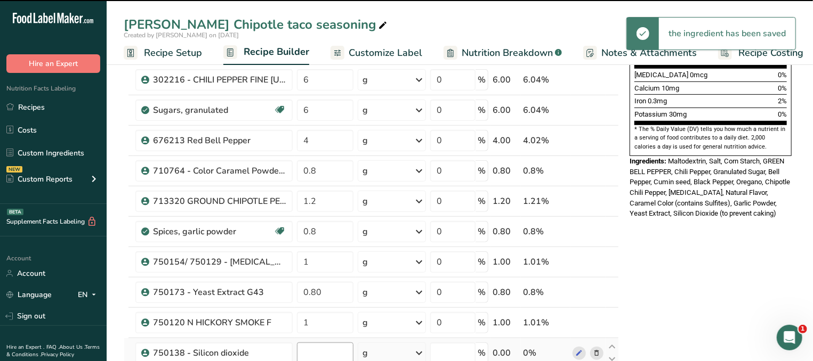
type input "0"
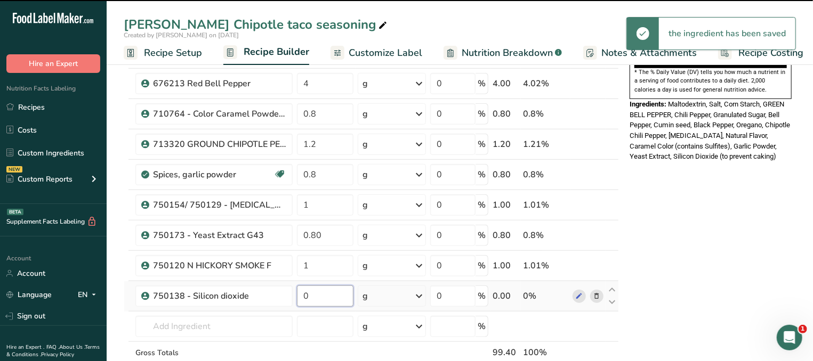
click at [321, 298] on input "0" at bounding box center [325, 296] width 57 height 21
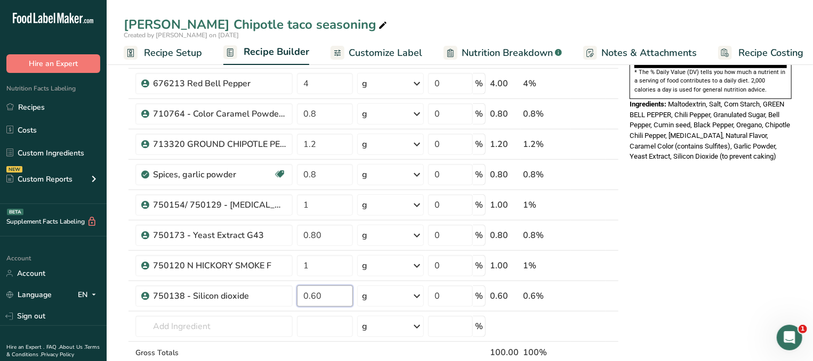
type input "0.60"
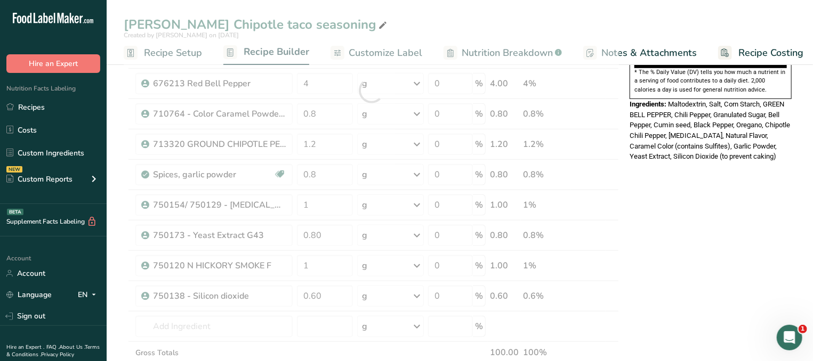
click at [663, 308] on div "Nutrition Facts 22 Servings Per Container Serving Size 4.5g Amount Per Serving …" at bounding box center [710, 264] width 171 height 1069
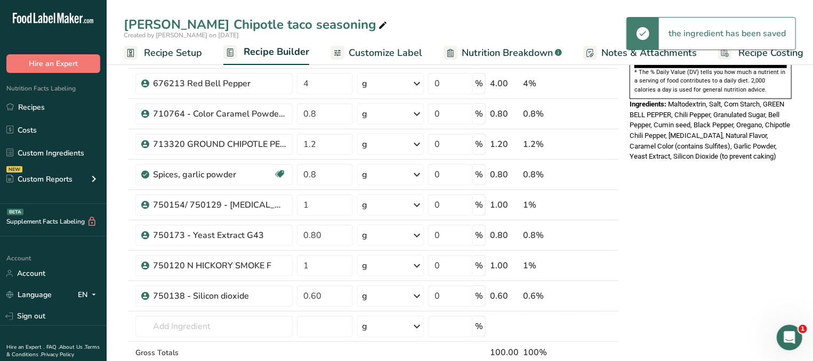
scroll to position [0, 0]
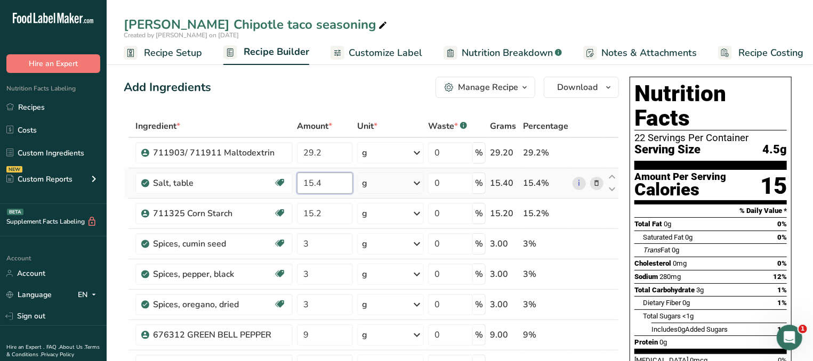
click at [325, 181] on input "15.4" at bounding box center [325, 183] width 56 height 21
click at [748, 231] on div "Saturated Fat 0g 0%" at bounding box center [715, 237] width 144 height 13
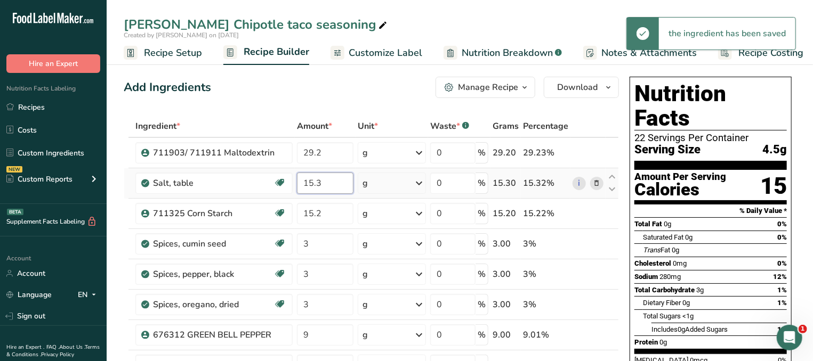
drag, startPoint x: 323, startPoint y: 180, endPoint x: 253, endPoint y: 180, distance: 69.3
click at [297, 180] on input "15.3" at bounding box center [325, 183] width 57 height 21
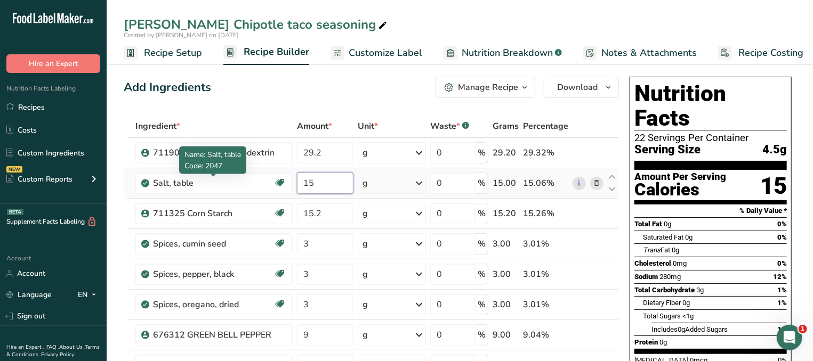
type input "15"
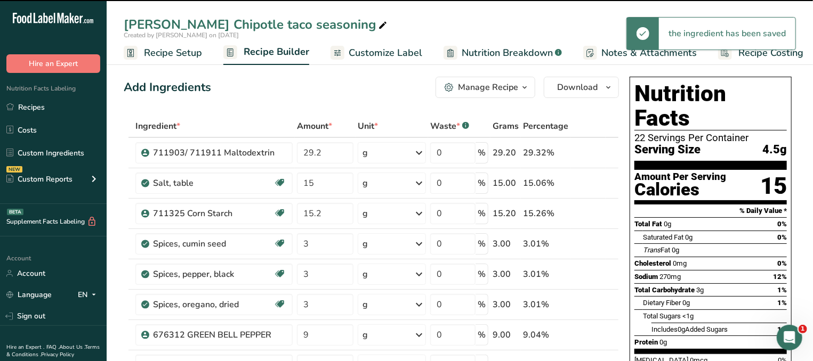
click at [716, 257] on div "Cholesterol 0mg 0%" at bounding box center [710, 263] width 152 height 13
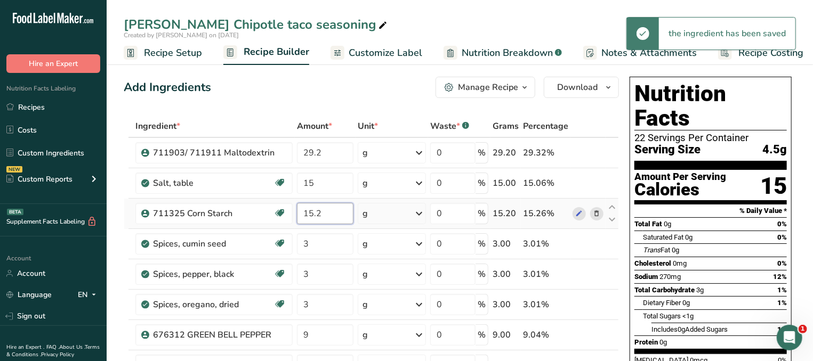
drag, startPoint x: 332, startPoint y: 210, endPoint x: 262, endPoint y: 210, distance: 69.8
click at [297, 210] on input "15.2" at bounding box center [325, 213] width 57 height 21
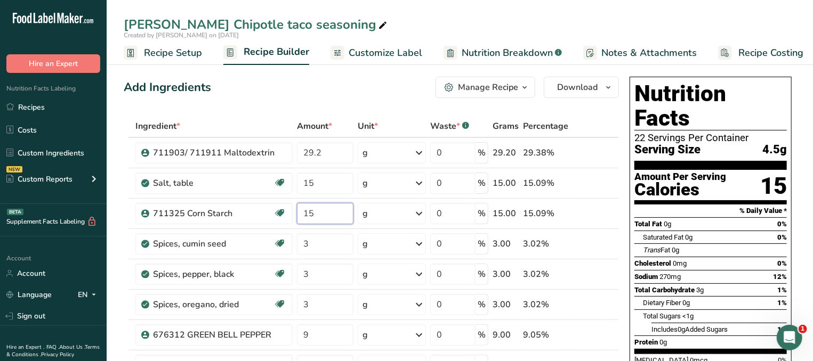
type input "15"
click at [679, 245] on div "Trans Fat 0g" at bounding box center [661, 250] width 36 height 11
click at [327, 155] on input "29.2" at bounding box center [325, 152] width 57 height 21
type input "29.8"
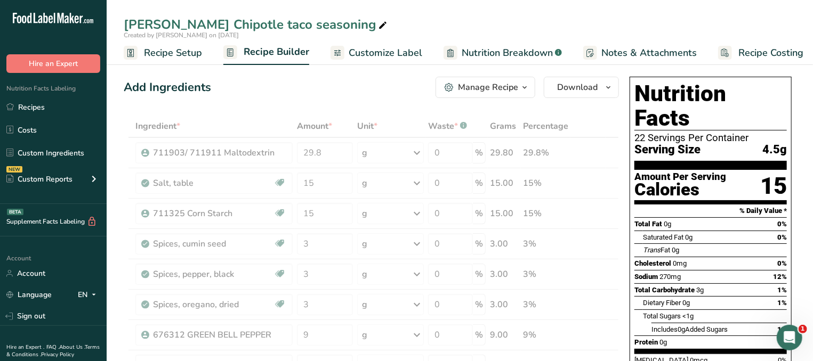
click at [766, 218] on div "Total Fat 0g 0%" at bounding box center [710, 224] width 152 height 13
